Goal: Check status: Check status

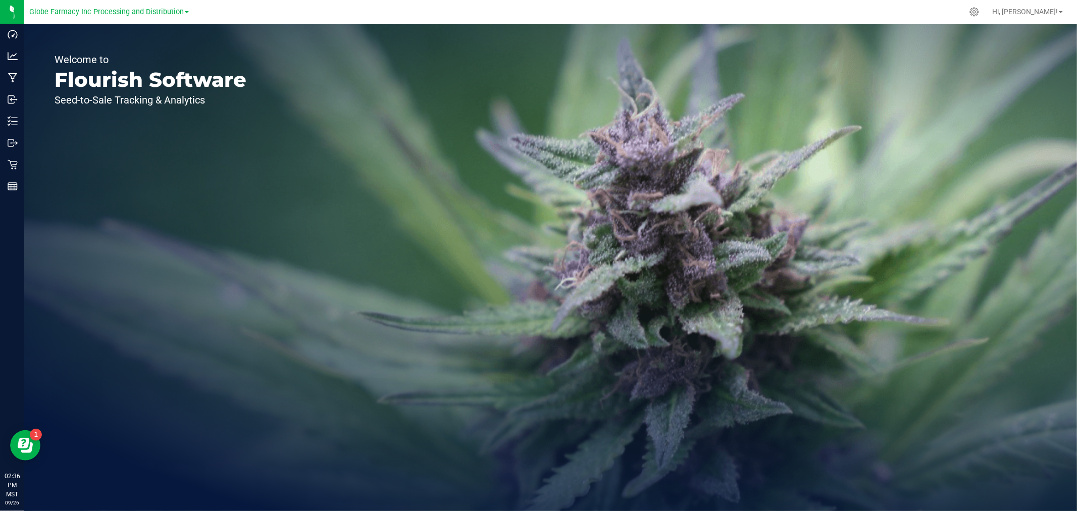
click at [127, 16] on link "Globe Farmacy Inc Processing and Distribution" at bounding box center [109, 12] width 160 height 10
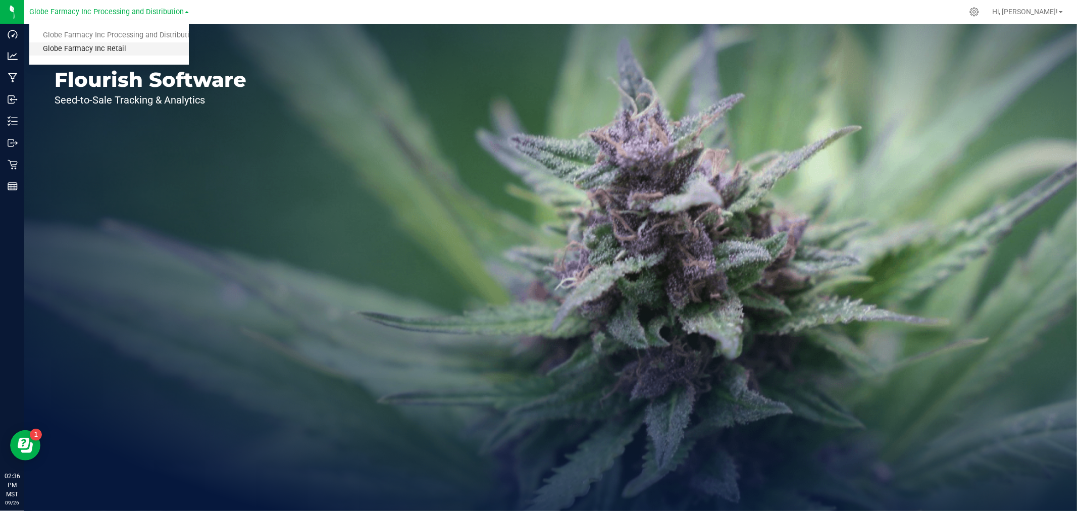
click at [105, 44] on link "Globe Farmacy Inc Retail" at bounding box center [109, 49] width 160 height 14
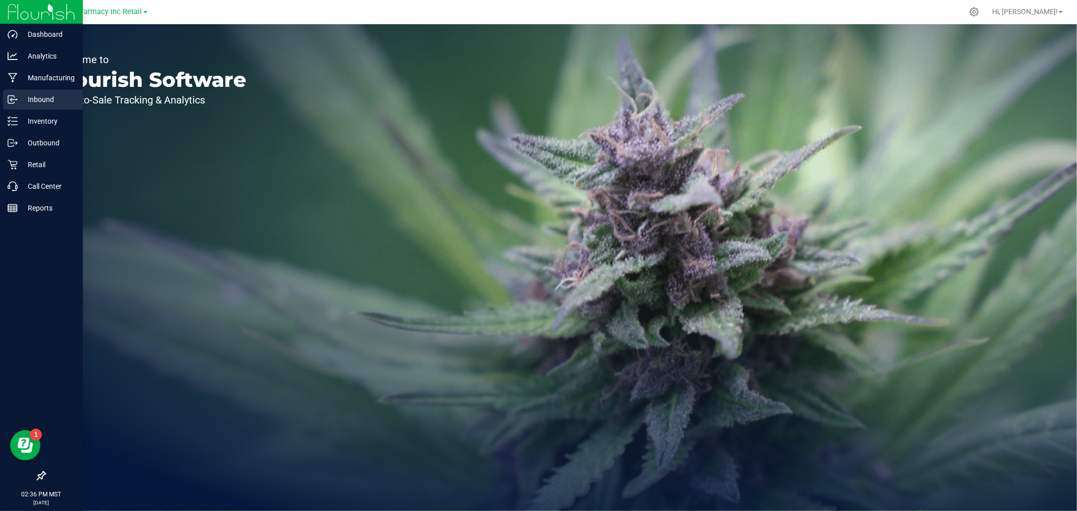
click at [46, 97] on p "Inbound" at bounding box center [48, 99] width 61 height 12
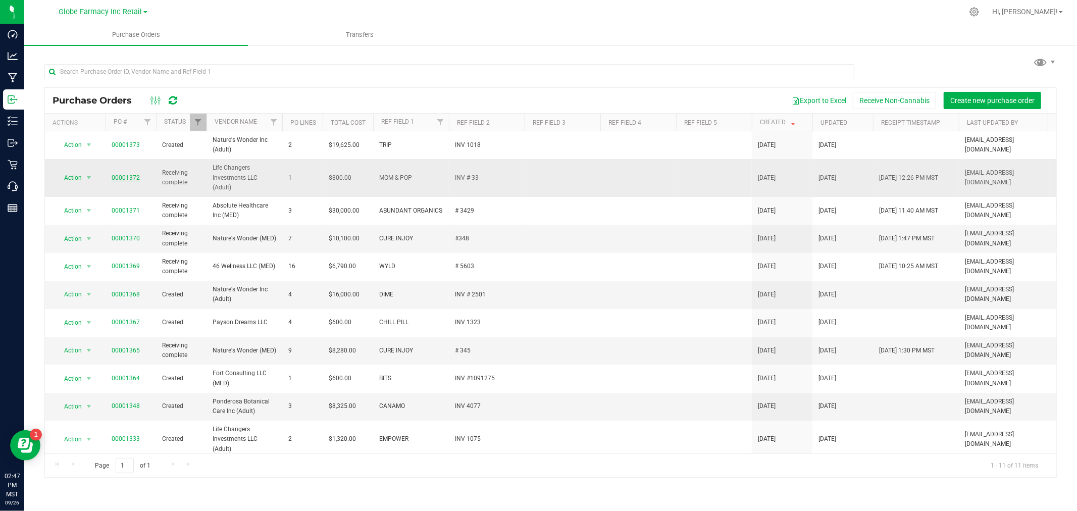
click at [129, 177] on link "00001372" at bounding box center [126, 177] width 28 height 7
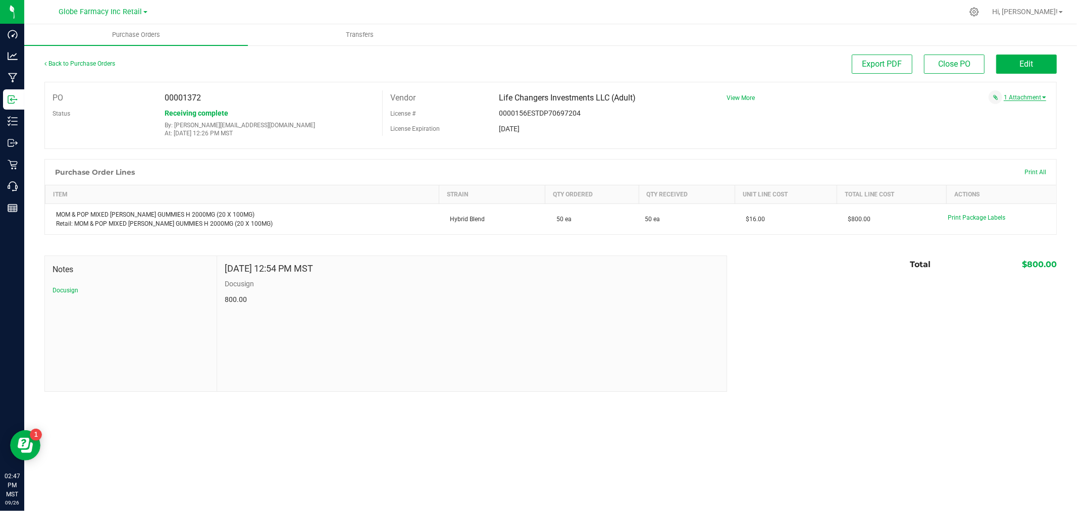
click at [1018, 98] on link "1 Attachment" at bounding box center [1025, 97] width 42 height 7
click at [976, 110] on span "MOM & POP # 33 09262025.pdf" at bounding box center [990, 110] width 78 height 7
click at [102, 64] on link "Back to Purchase Orders" at bounding box center [79, 63] width 71 height 7
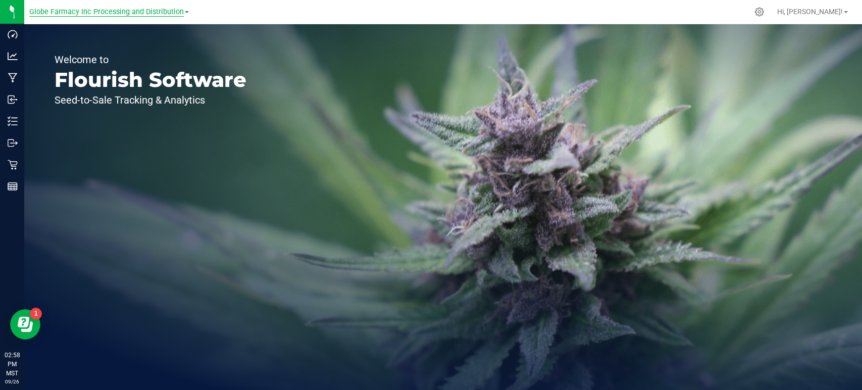
click at [119, 14] on span "Globe Farmacy Inc Processing and Distribution" at bounding box center [106, 12] width 154 height 9
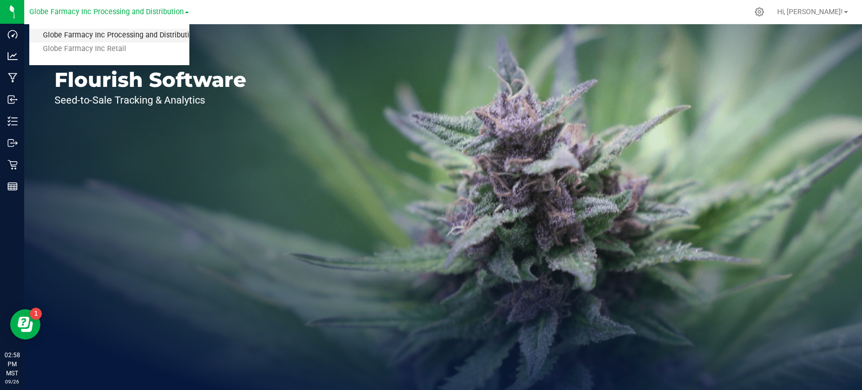
click at [111, 35] on link "Globe Farmacy Inc Processing and Distribution" at bounding box center [109, 36] width 160 height 14
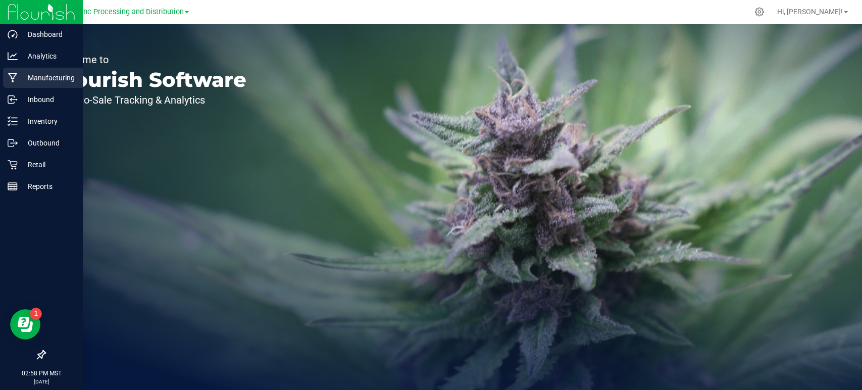
click at [40, 80] on p "Manufacturing" at bounding box center [48, 78] width 61 height 12
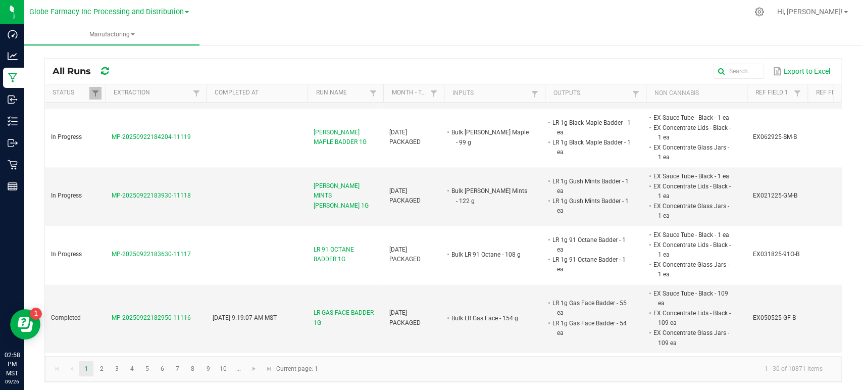
scroll to position [1122, 0]
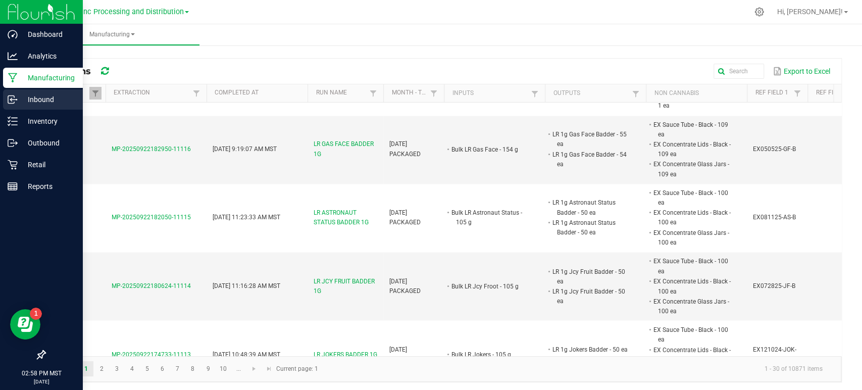
click at [31, 97] on p "Inbound" at bounding box center [48, 99] width 61 height 12
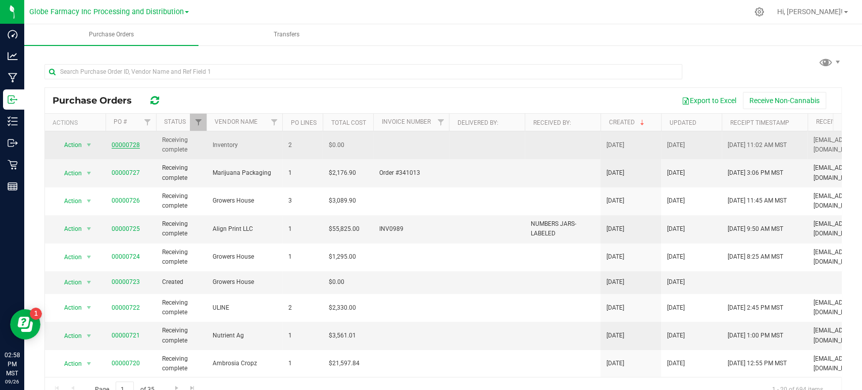
click at [123, 142] on link "00000728" at bounding box center [126, 144] width 28 height 7
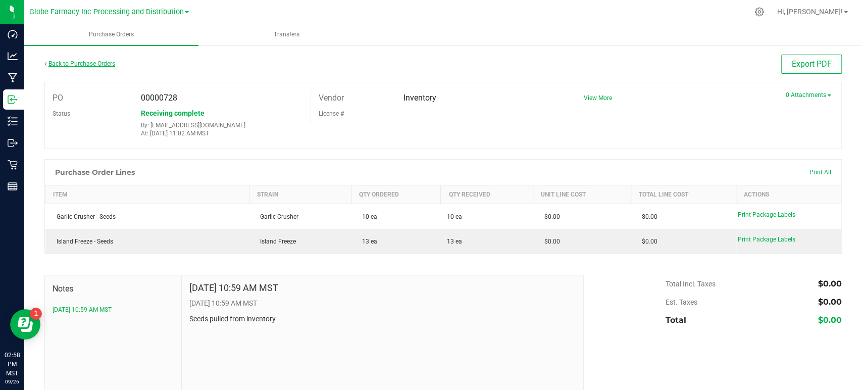
click at [51, 64] on link "Back to Purchase Orders" at bounding box center [79, 63] width 71 height 7
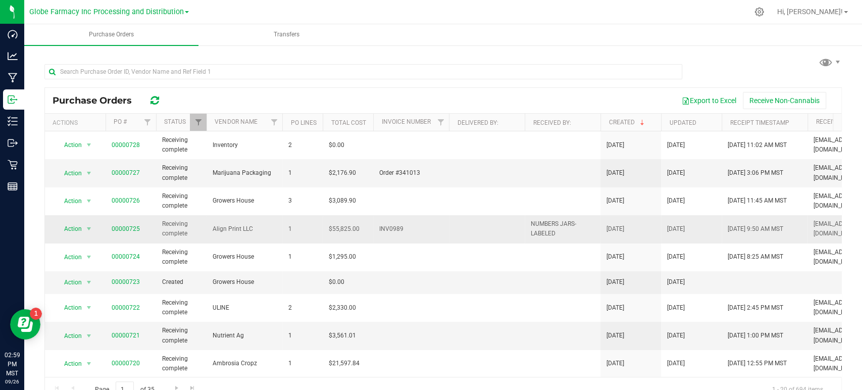
scroll to position [56, 0]
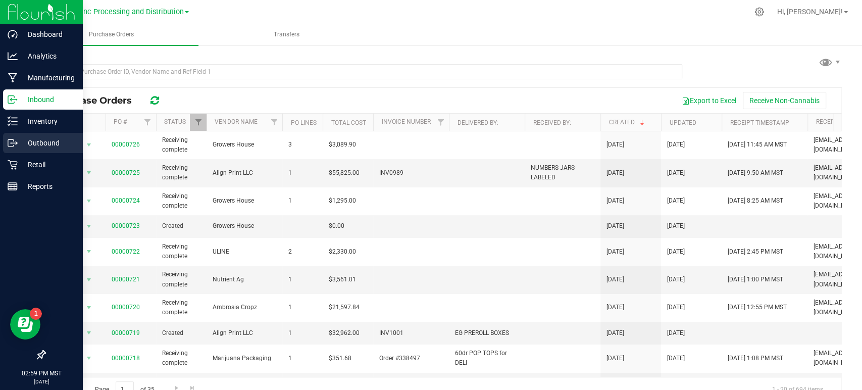
click at [45, 145] on p "Outbound" at bounding box center [48, 143] width 61 height 12
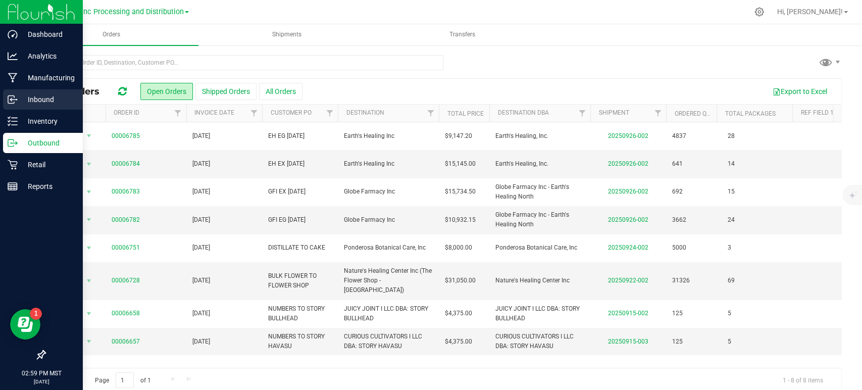
click at [39, 98] on p "Inbound" at bounding box center [48, 99] width 61 height 12
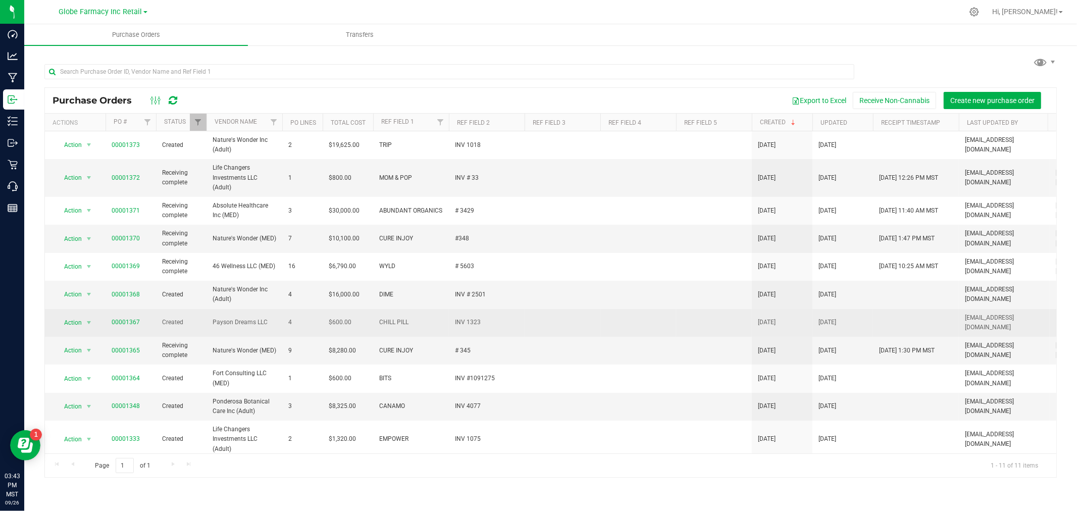
click at [595, 316] on td at bounding box center [563, 323] width 76 height 28
